Goal: Task Accomplishment & Management: Manage account settings

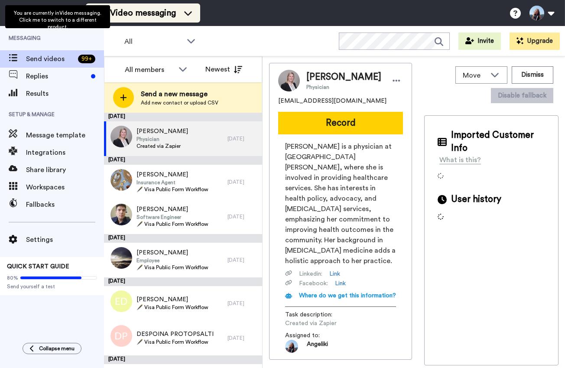
click at [130, 22] on li "Video messaging" at bounding box center [143, 12] width 114 height 19
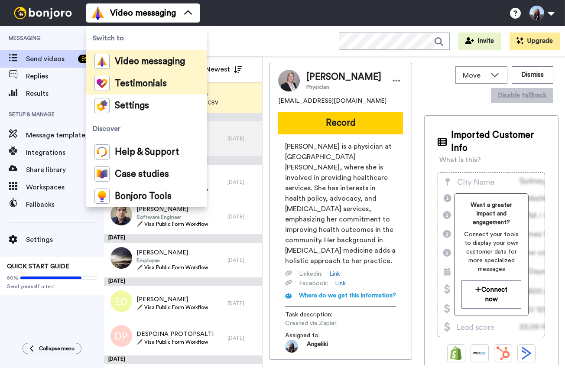
click at [137, 81] on span "Testimonials" at bounding box center [141, 83] width 52 height 9
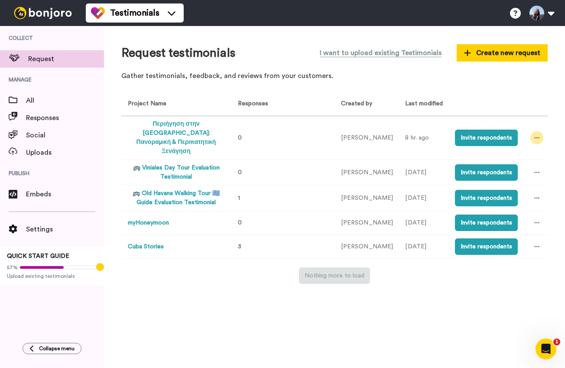
click at [537, 135] on icon at bounding box center [537, 138] width 5 height 6
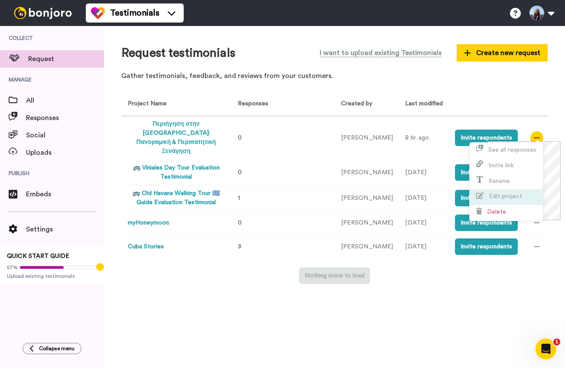
click at [517, 197] on span "Edit project" at bounding box center [505, 196] width 33 height 6
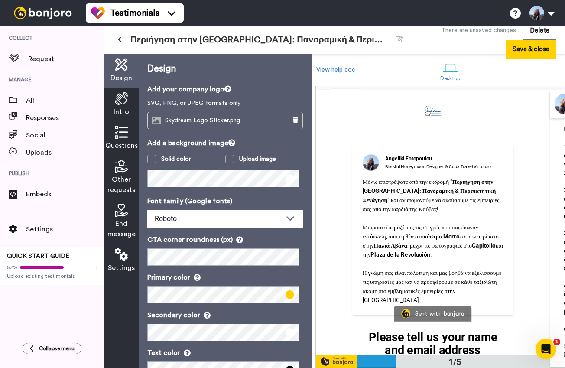
scroll to position [0, 0]
click at [119, 227] on span "End message" at bounding box center [122, 229] width 28 height 21
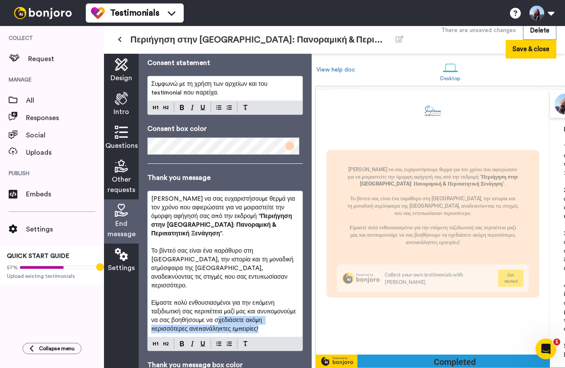
scroll to position [1056, 0]
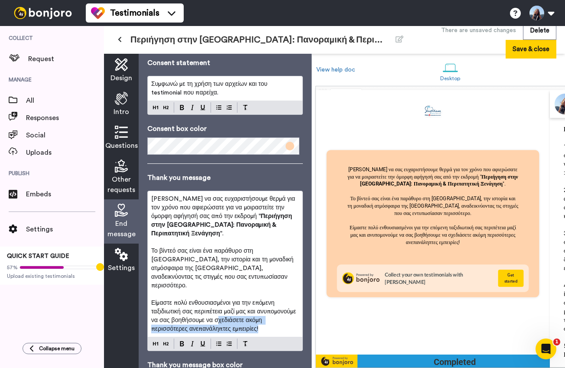
drag, startPoint x: 151, startPoint y: 199, endPoint x: 280, endPoint y: 322, distance: 178.5
click at [280, 322] on div "Θέλουμε να σας ευχαριστήσουμε θερμά για τον χρόνο που αφιερώσατε για να μοιραστ…" at bounding box center [225, 271] width 156 height 160
click at [280, 318] on div "Θέλουμε να σας ευχαριστήσουμε θερμά για τον χρόνο που αφιερώσατε για να μοιραστ…" at bounding box center [225, 264] width 155 height 146
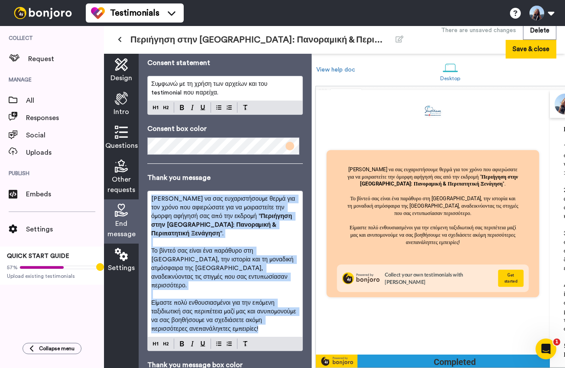
drag, startPoint x: 282, startPoint y: 314, endPoint x: 145, endPoint y: 200, distance: 178.0
click at [145, 200] on div "End message Consent message Όλα έτοιμα! Ολοκληρώστε την απάντησή σας επιβεβαιών…" at bounding box center [225, 211] width 173 height 314
copy div "Θέλουμε να σας ευχαριστήσουμε θερμά για τον χρόνο που αφιερώσατε για να μοιραστ…"
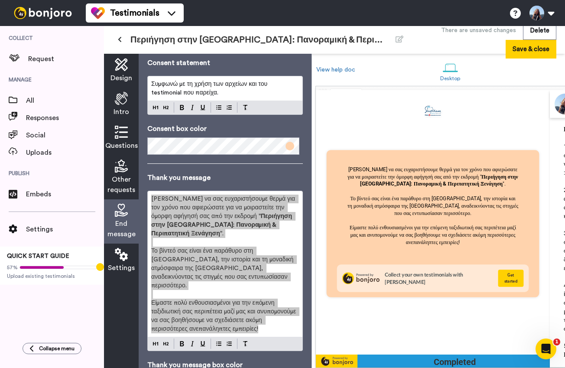
drag, startPoint x: 559, startPoint y: 278, endPoint x: 201, endPoint y: 226, distance: 362.3
click at [201, 226] on span "Περιήγηση στην Αβάνα: Πανοραμική & Περιπατητική Ξενάγηση" at bounding box center [222, 224] width 143 height 23
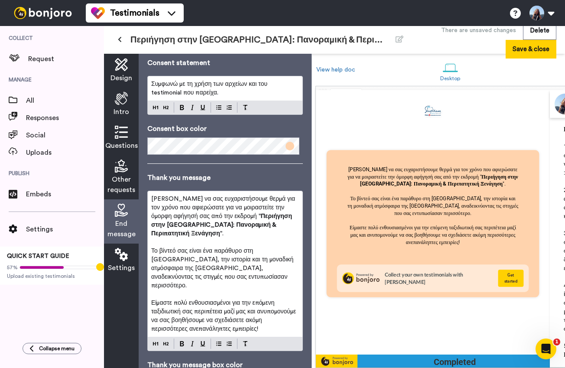
click at [115, 74] on span "Design" at bounding box center [122, 78] width 22 height 10
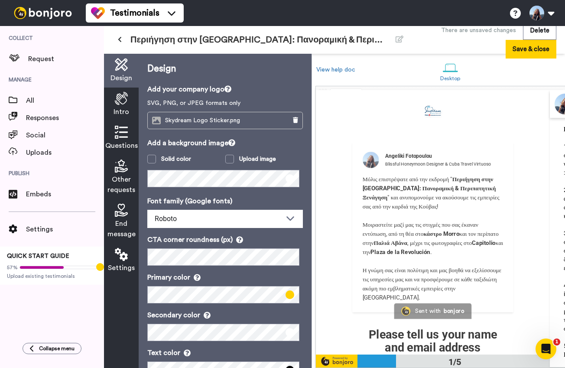
scroll to position [0, 0]
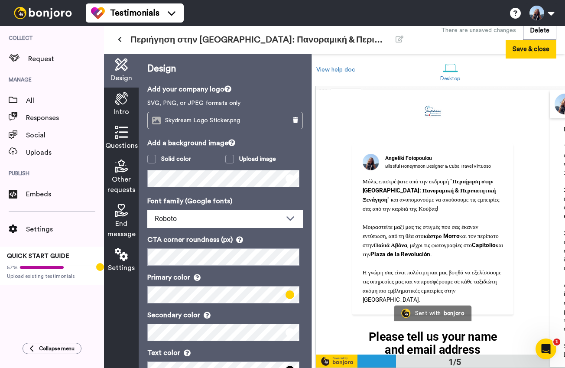
click at [119, 97] on icon at bounding box center [121, 98] width 13 height 13
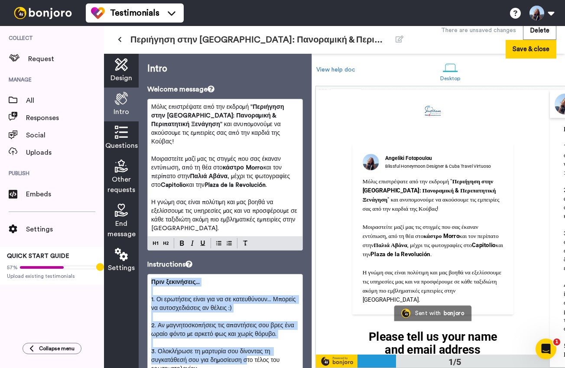
drag, startPoint x: 151, startPoint y: 273, endPoint x: 250, endPoint y: 356, distance: 128.4
click at [250, 356] on div "Πριν ξεκινήσεις... ﻿ 1. Οι ερωτήσεις είναι για να σε κατευθύνουν... Μπορείς να …" at bounding box center [225, 351] width 155 height 154
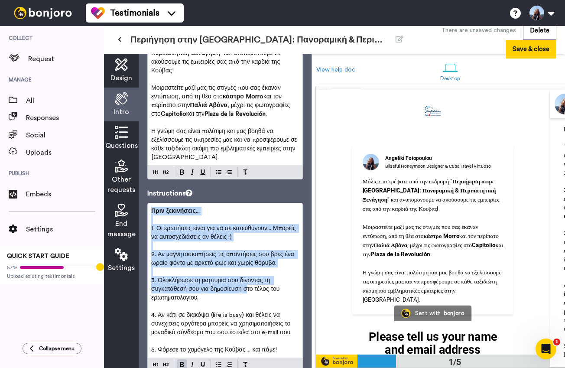
scroll to position [89, 0]
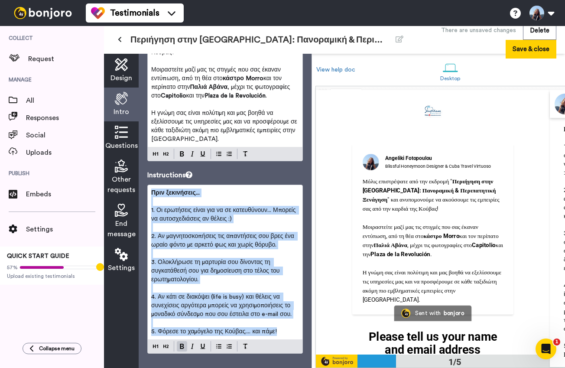
click at [281, 327] on div "Πριν ξεκινήσεις... ﻿ 1. Οι ερωτήσεις είναι για να σε κατευθύνουν... Μπορείς να …" at bounding box center [225, 262] width 155 height 154
copy div "Πριν ξεκινήσεις... ﻿ 1. Οι ερωτήσεις είναι για να σε κατευθύνουν... Μπορείς να …"
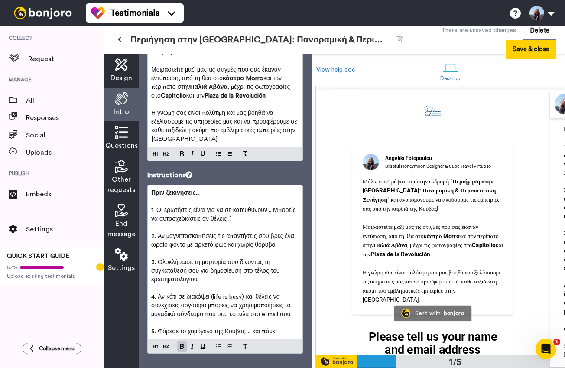
click at [123, 133] on icon at bounding box center [121, 132] width 13 height 13
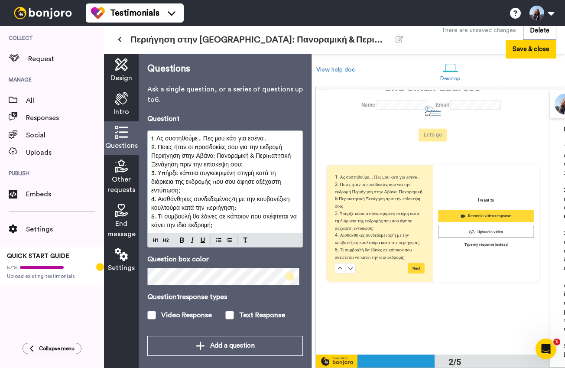
scroll to position [264, 0]
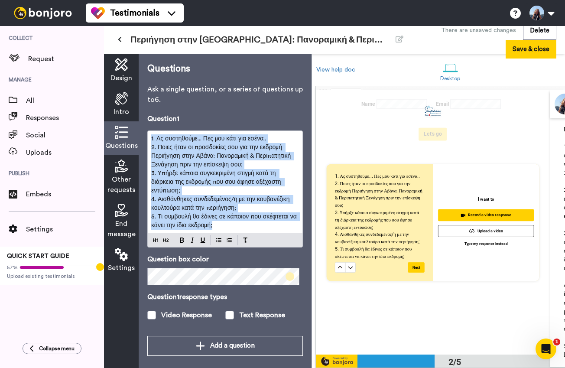
drag, startPoint x: 151, startPoint y: 138, endPoint x: 265, endPoint y: 226, distance: 144.0
click at [265, 226] on div "1. Ας συστηθούμε... Πες μου κάτι για εσένα.. 2. Ποιες ήταν οι προσδοκίες σου γι…" at bounding box center [225, 182] width 155 height 102
copy div "1. Ας συστηθούμε... Πες μου κάτι για εσένα.. 2. Ποιες ήταν οι προσδοκίες σου γι…"
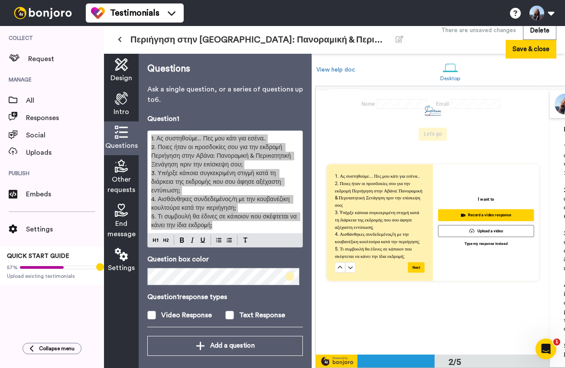
drag, startPoint x: 559, startPoint y: 189, endPoint x: 199, endPoint y: 203, distance: 360.6
click at [199, 203] on p "4. Αισθάνθηκες συνδεδεμένος/η με την κουβανέζικη κουλτούρα κατά την περιήγηση;" at bounding box center [225, 203] width 148 height 17
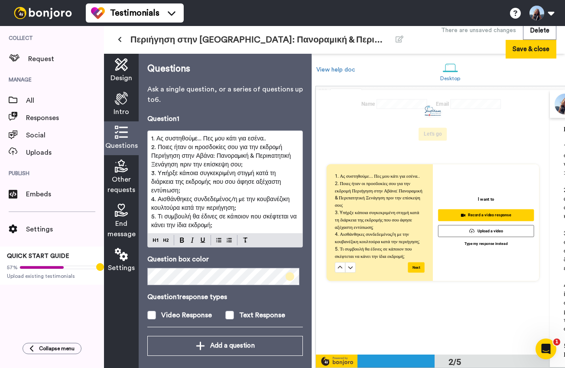
click at [119, 170] on icon at bounding box center [121, 166] width 13 height 13
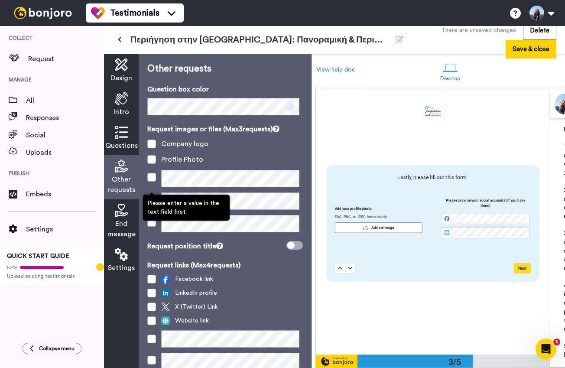
scroll to position [528, 0]
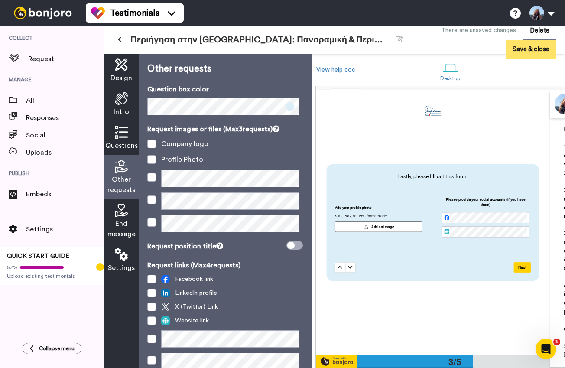
click at [536, 46] on button "Save & close" at bounding box center [531, 49] width 51 height 19
